Goal: Find specific page/section

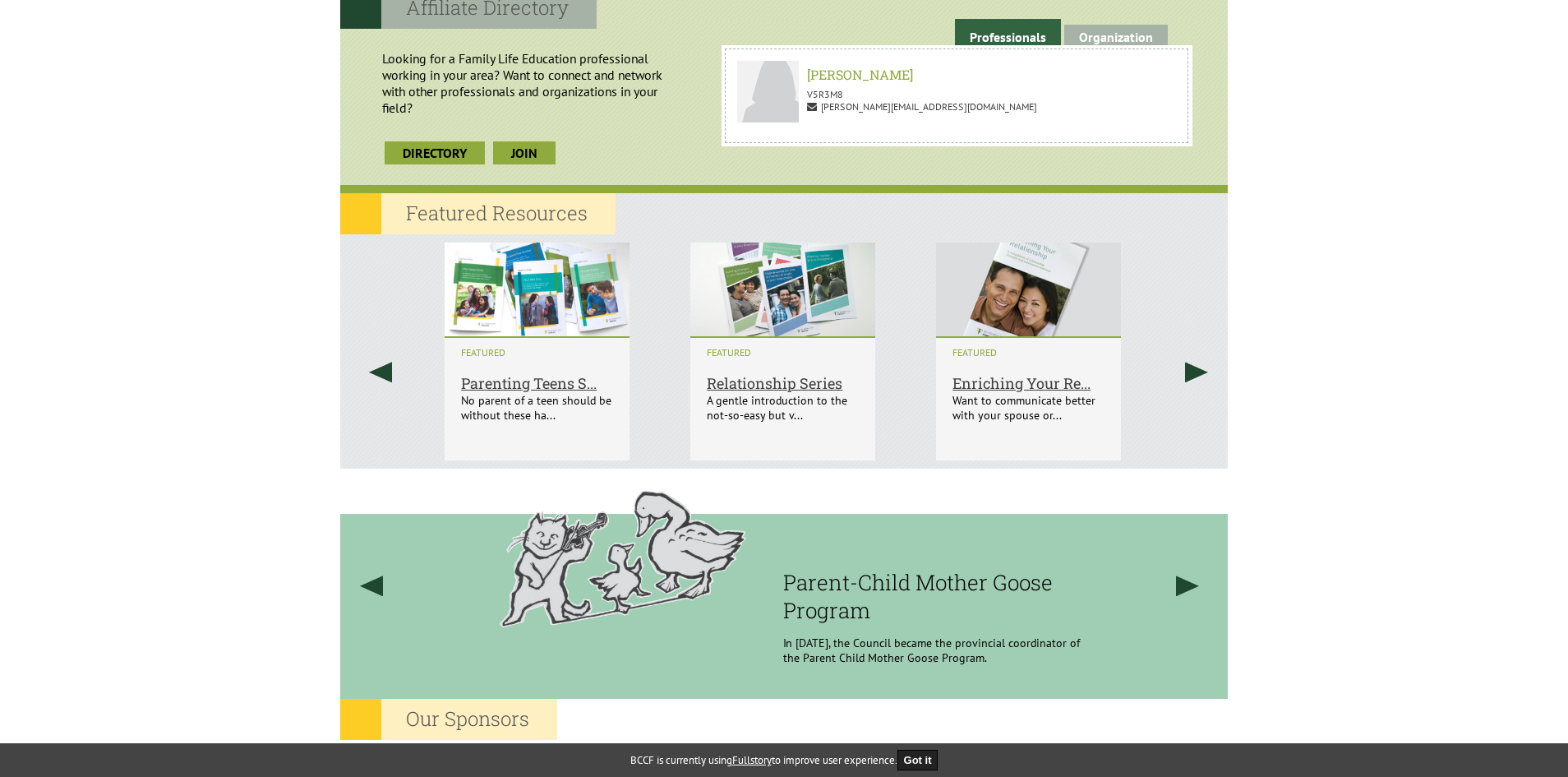
scroll to position [1390, 0]
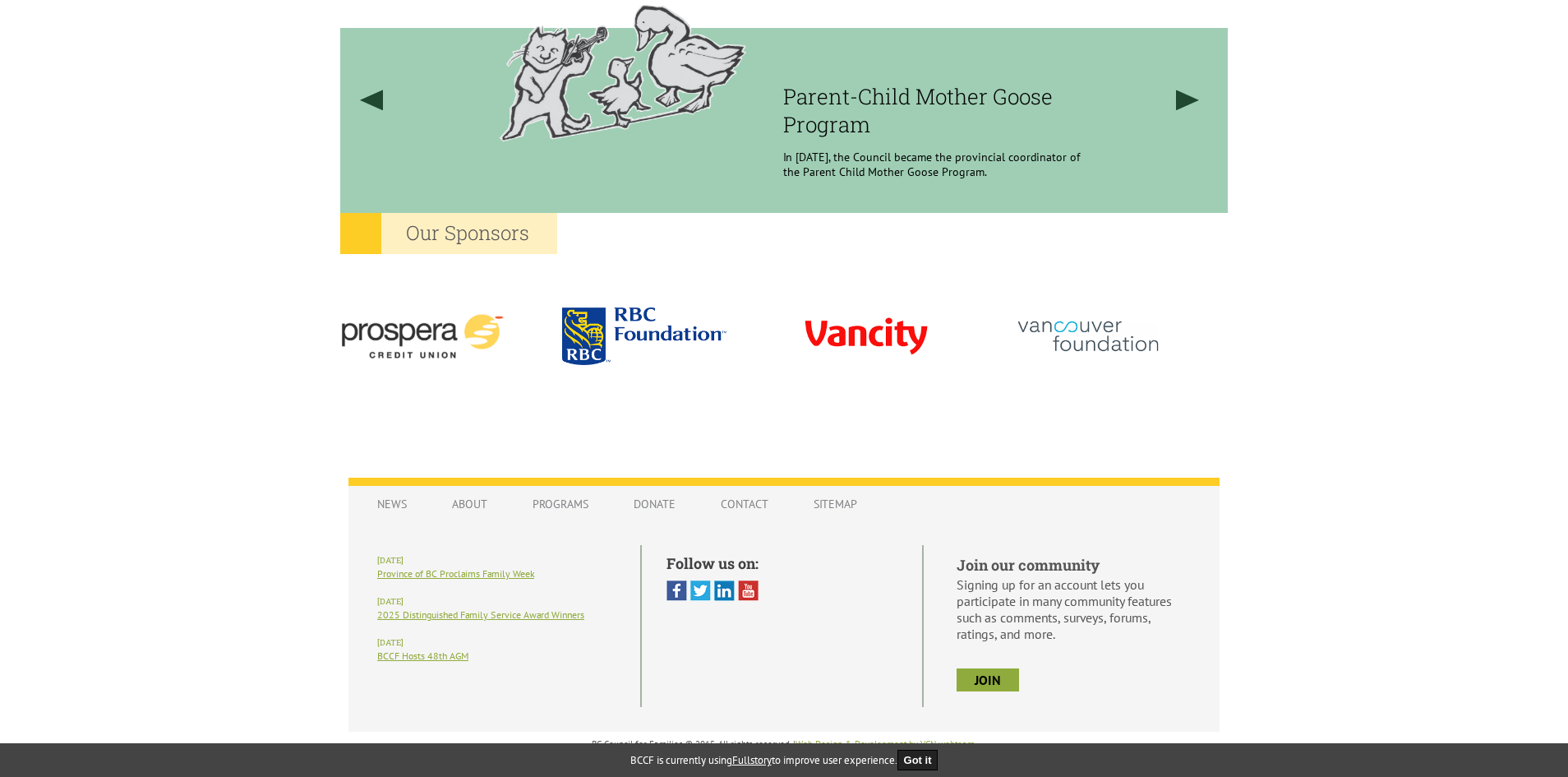
click at [726, 521] on ul "Contact" at bounding box center [738, 509] width 93 height 41
click at [727, 503] on link "Contact" at bounding box center [744, 504] width 81 height 32
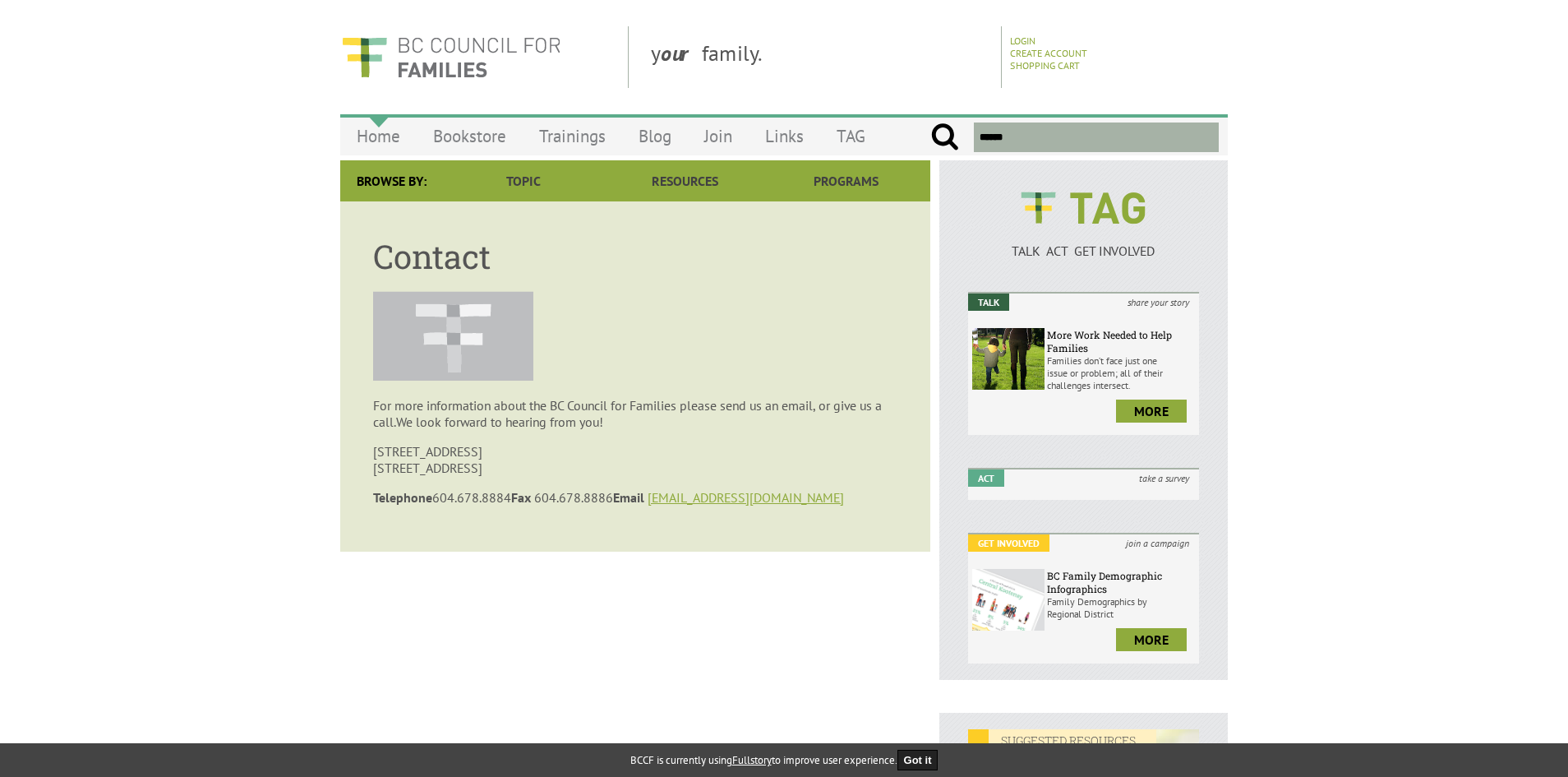
click at [375, 131] on link "Home" at bounding box center [378, 135] width 77 height 38
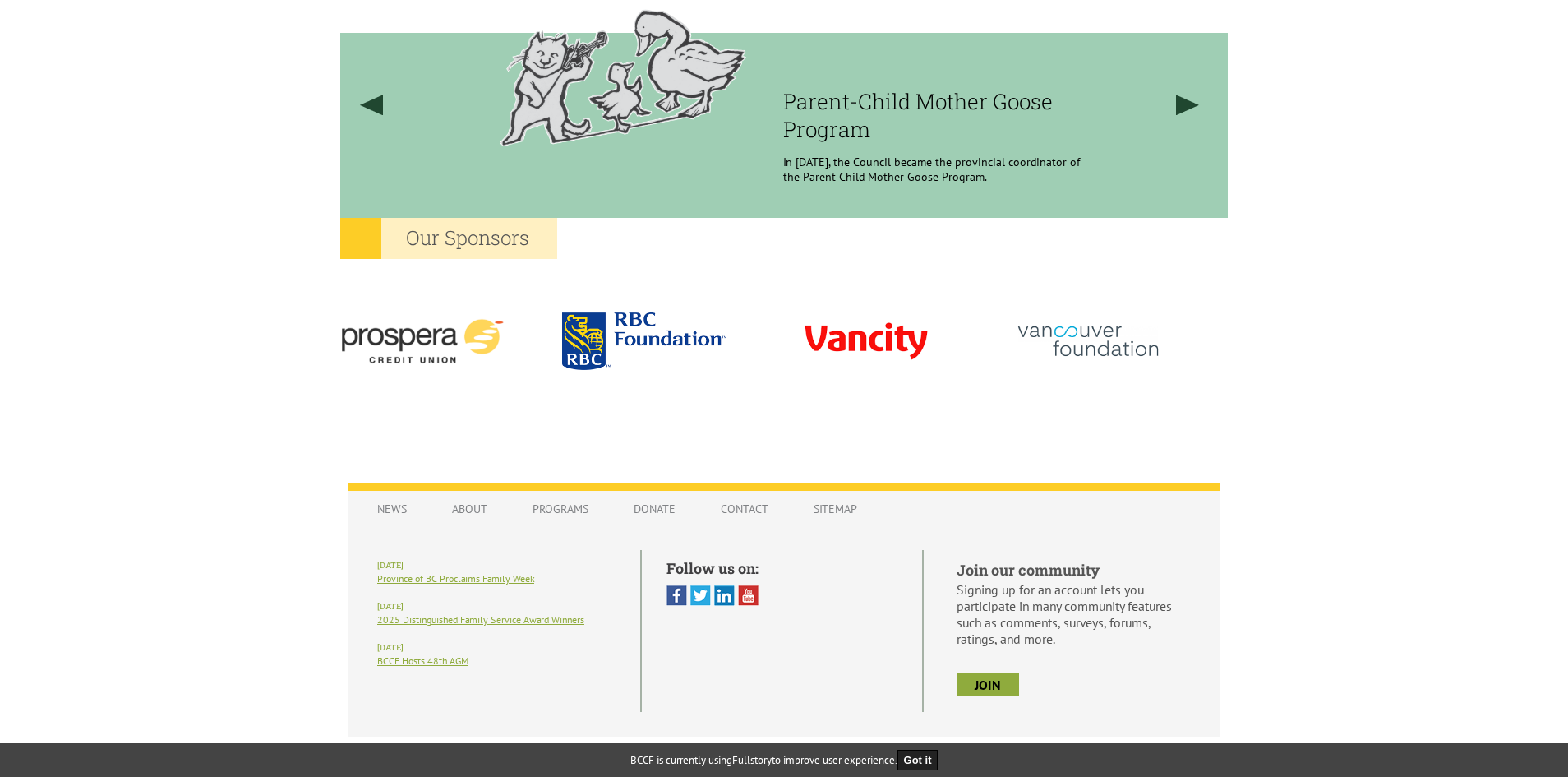
scroll to position [1390, 0]
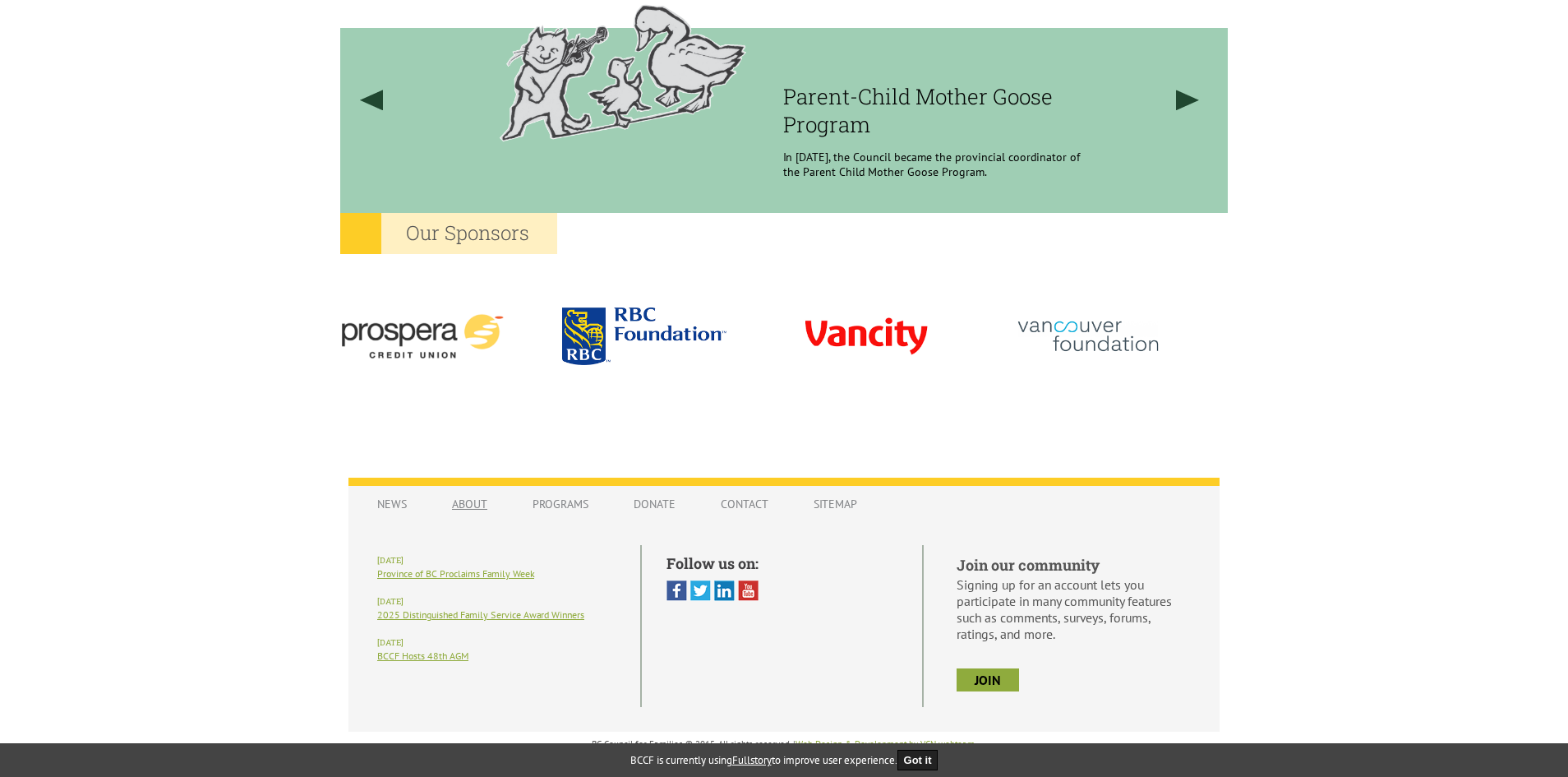
click at [456, 512] on link "About" at bounding box center [469, 504] width 68 height 32
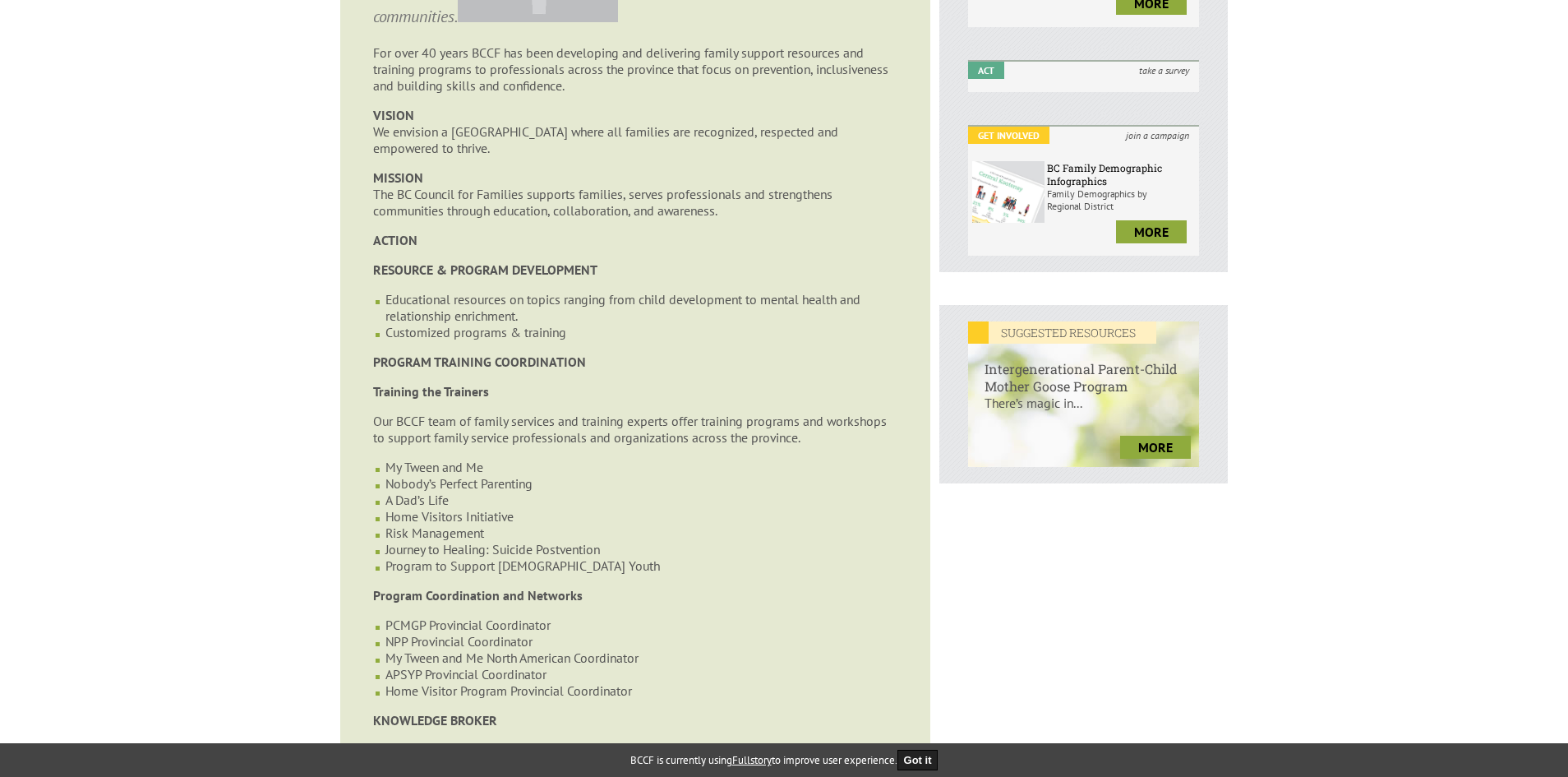
scroll to position [411, 0]
